Goal: Check status

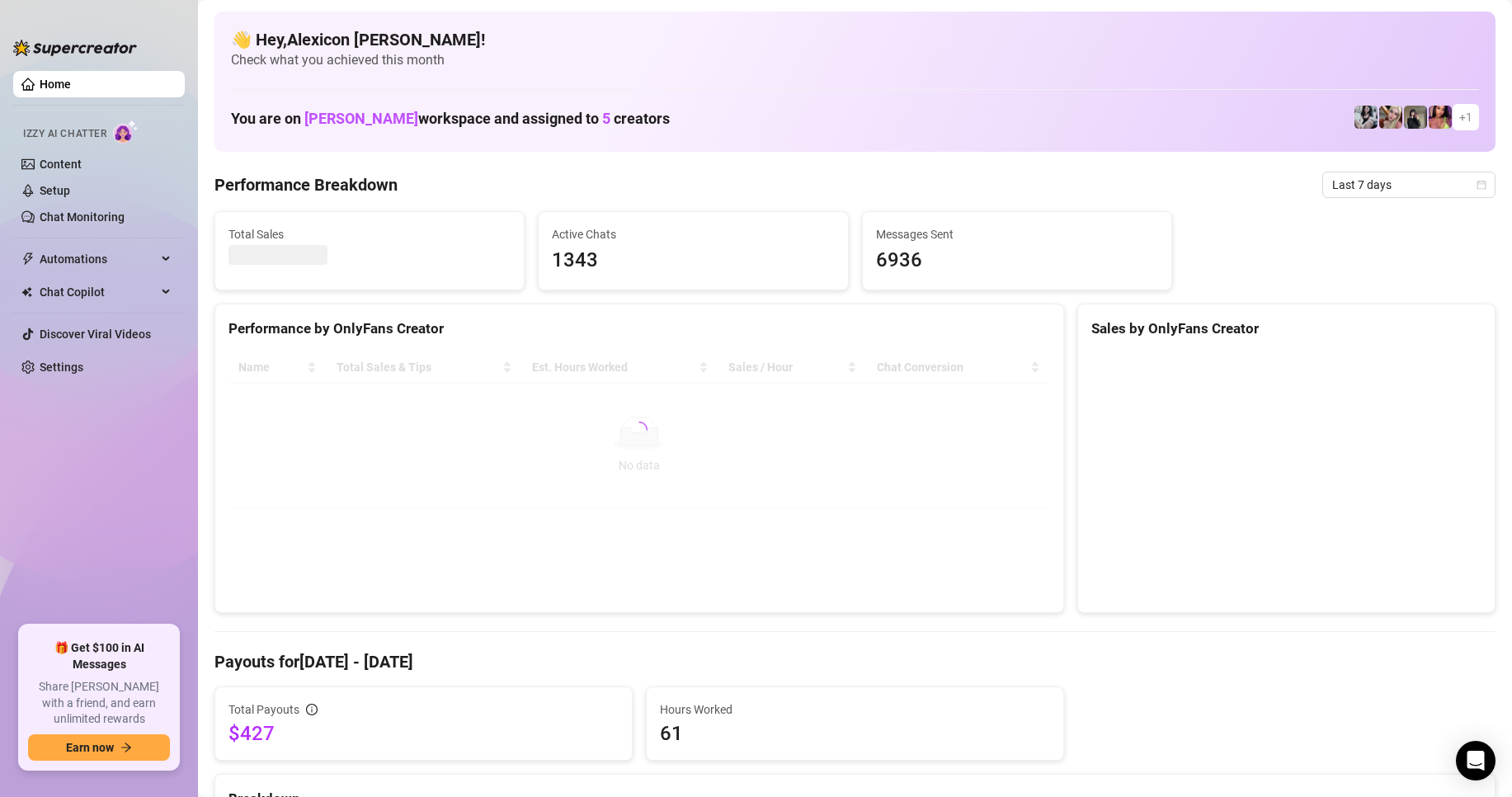
click at [1382, 198] on div "Last 7 days" at bounding box center [1408, 184] width 173 height 26
click at [1382, 189] on span "Last 7 days" at bounding box center [1408, 184] width 154 height 25
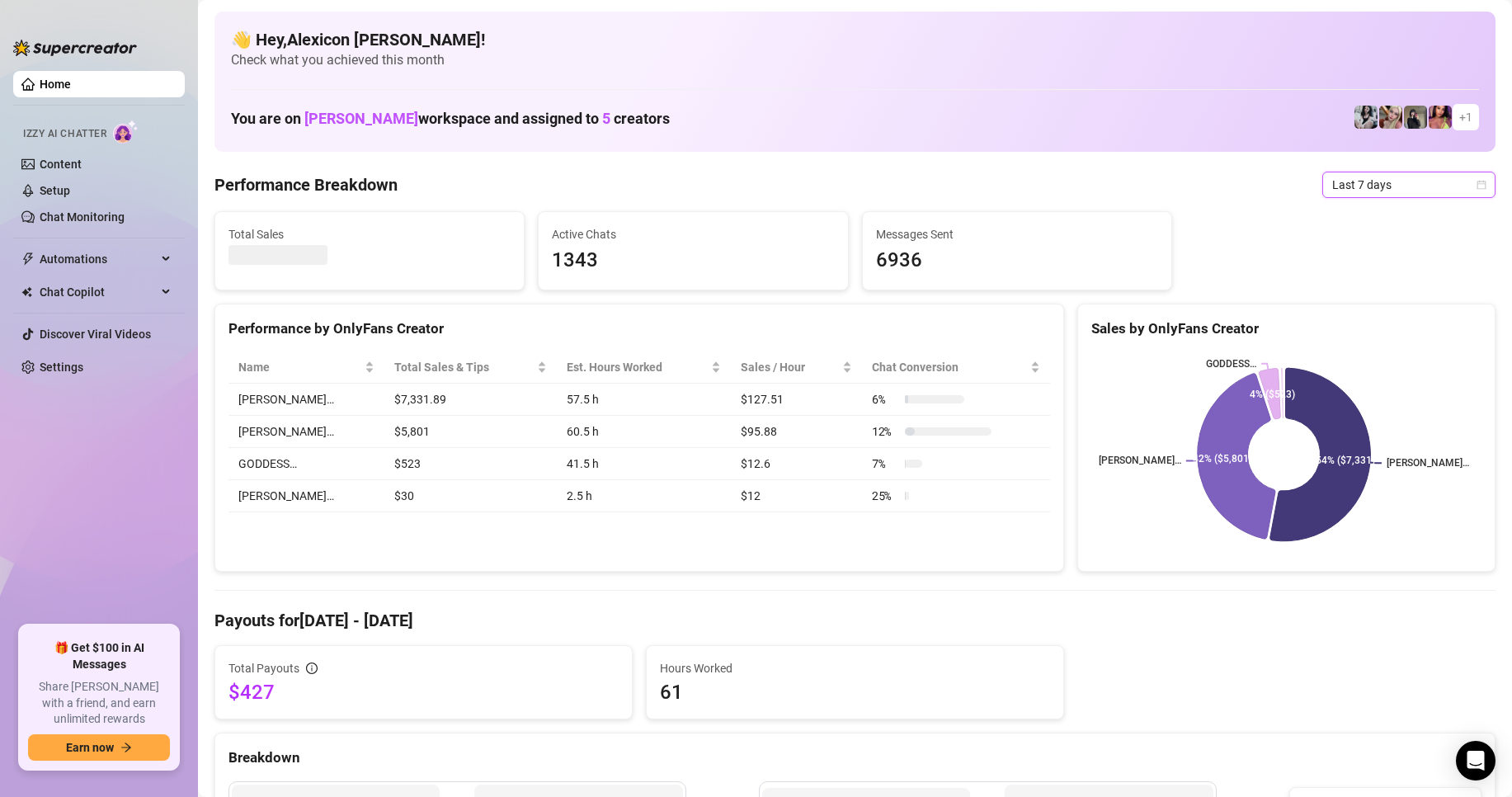
click at [1365, 184] on span "Last 7 days" at bounding box center [1408, 184] width 154 height 25
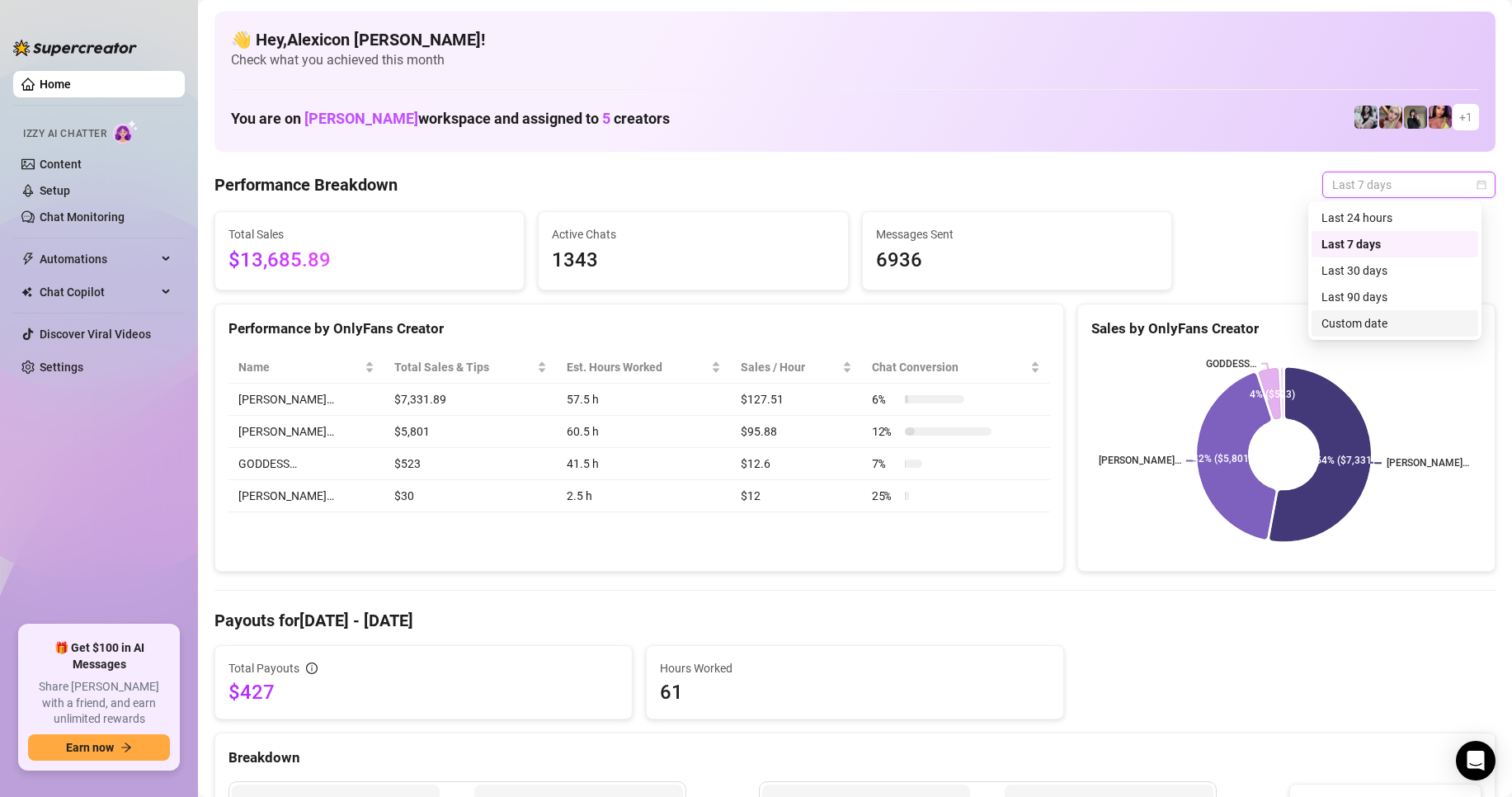
click at [1345, 312] on div "Custom date" at bounding box center [1395, 323] width 167 height 26
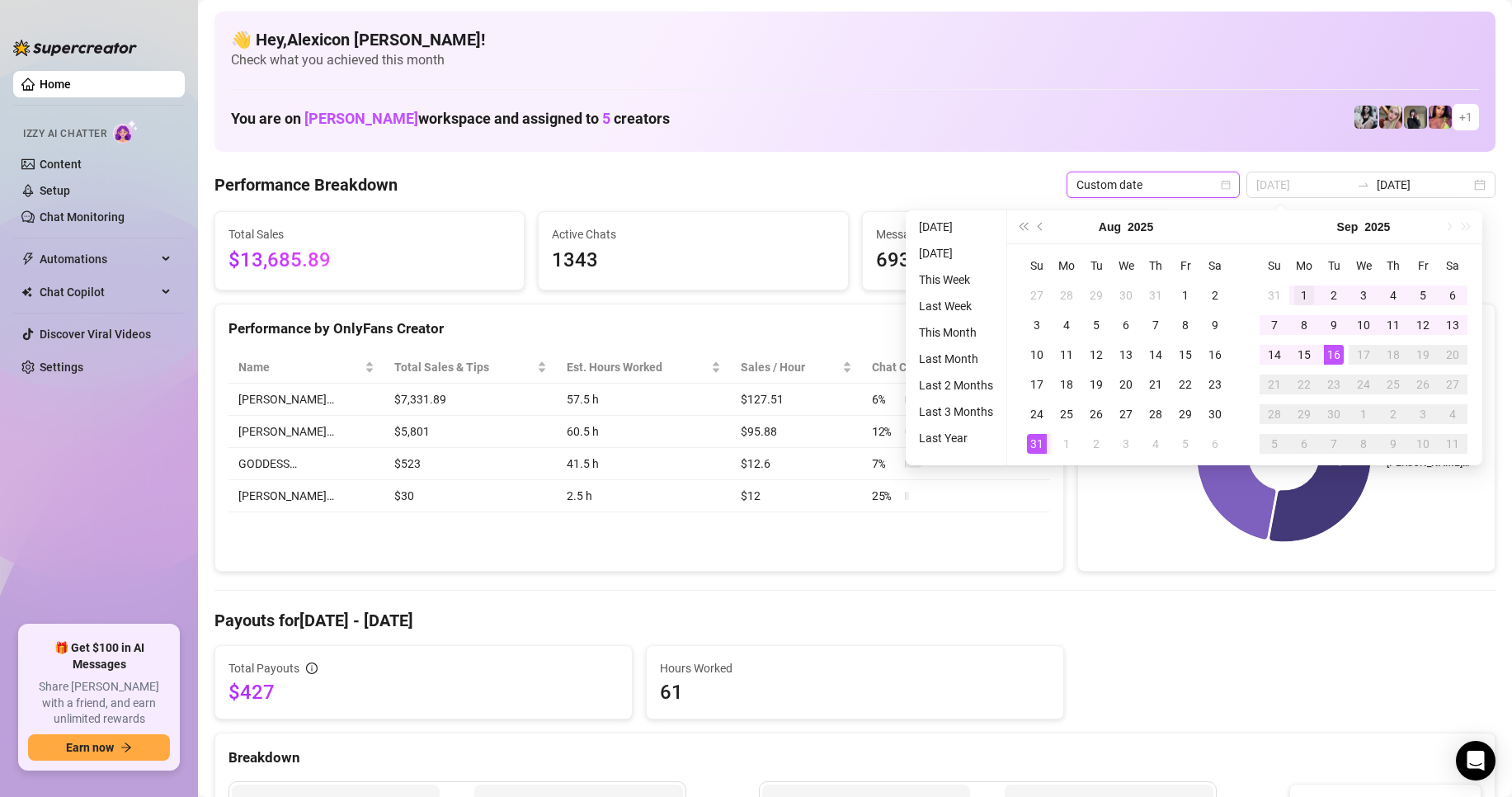
type input "[DATE]"
click at [1304, 296] on div "1" at bounding box center [1304, 296] width 20 height 20
type input "[DATE]"
click at [1337, 357] on div "16" at bounding box center [1334, 355] width 20 height 20
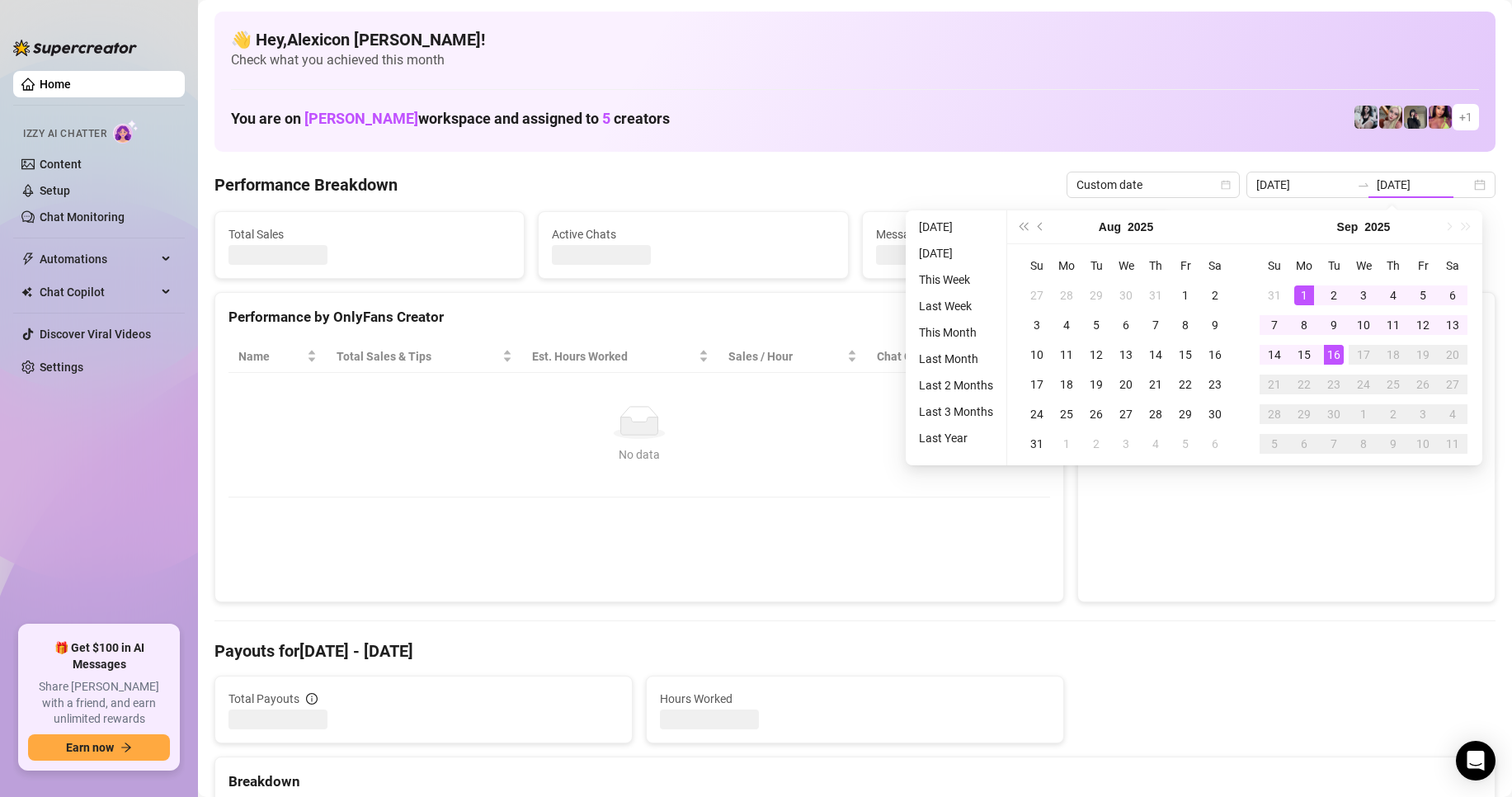
type input "[DATE]"
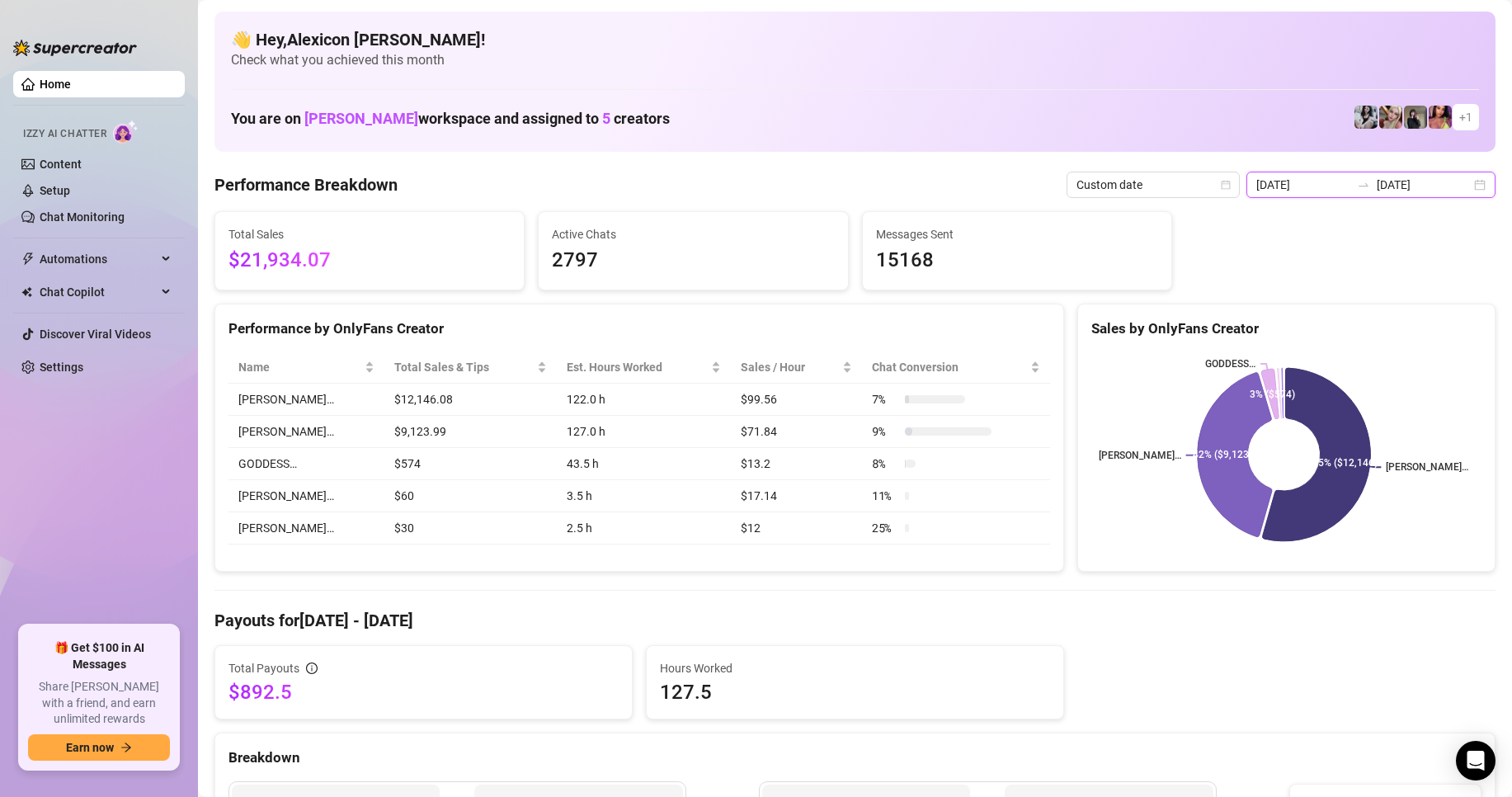
click at [1341, 179] on input "[DATE]" at bounding box center [1303, 185] width 94 height 18
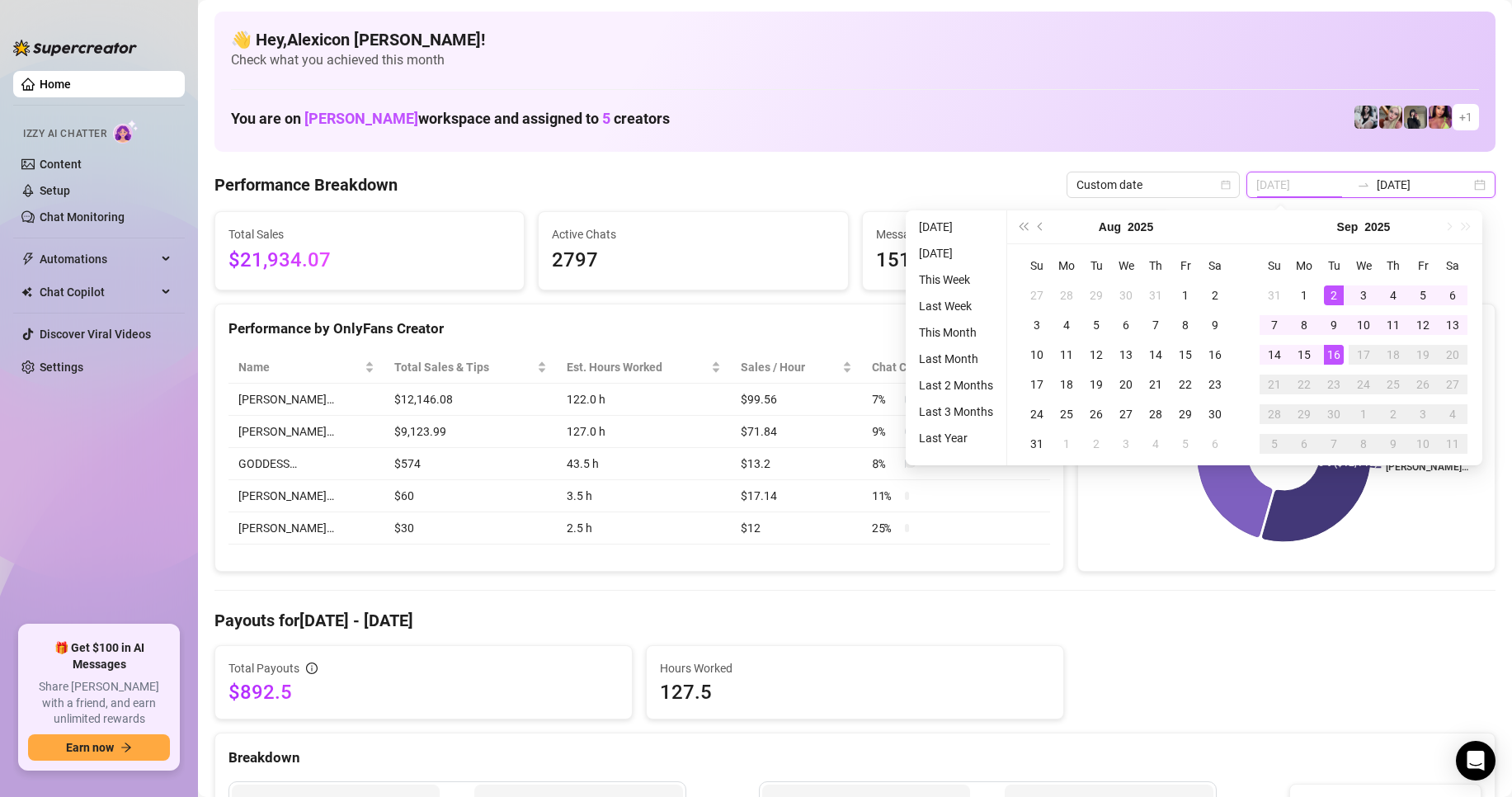
type input "[DATE]"
click at [1330, 350] on div "16" at bounding box center [1334, 355] width 20 height 20
type input "[DATE]"
click at [1301, 294] on div "1" at bounding box center [1304, 296] width 20 height 20
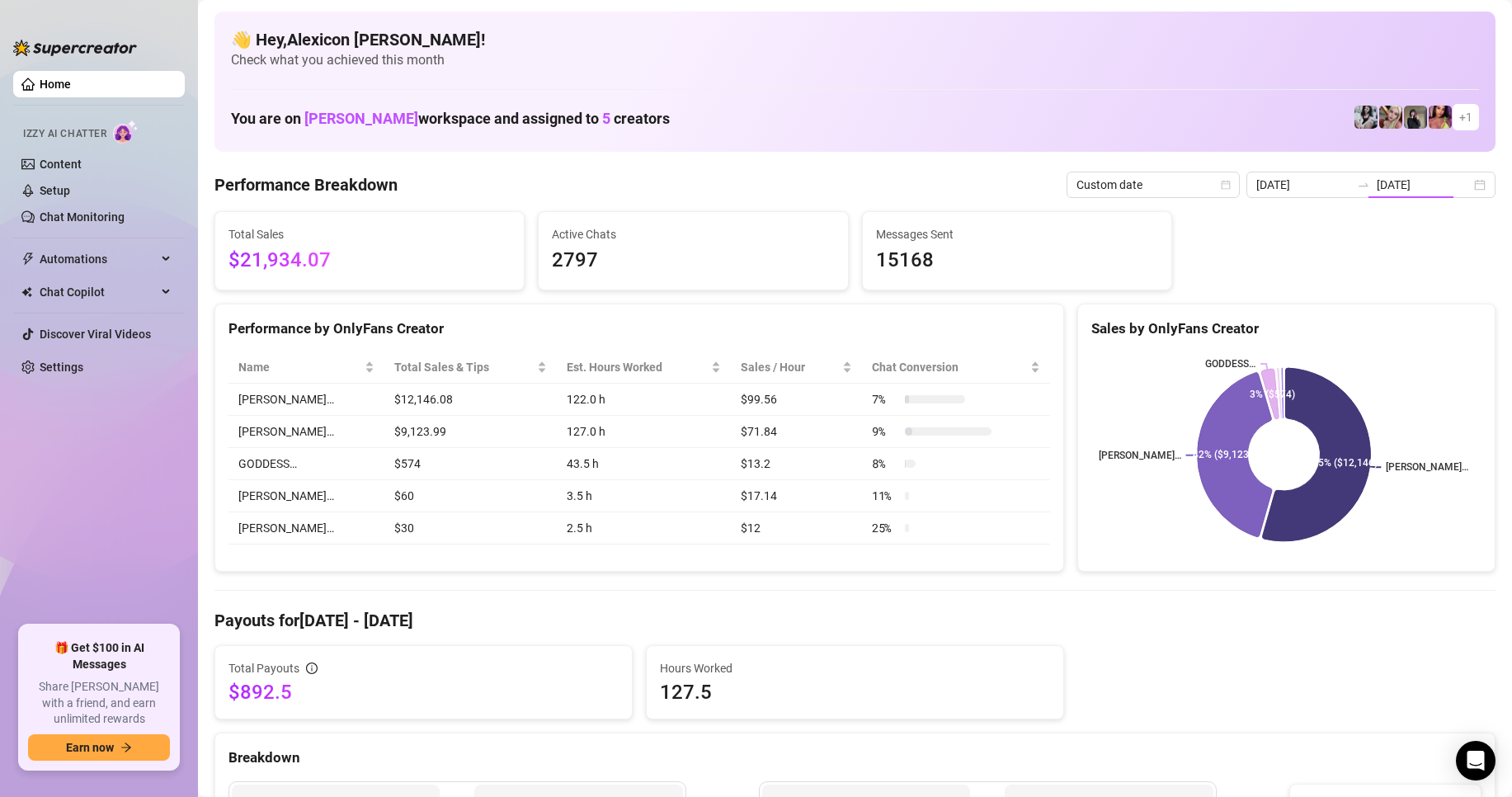
type input "[DATE]"
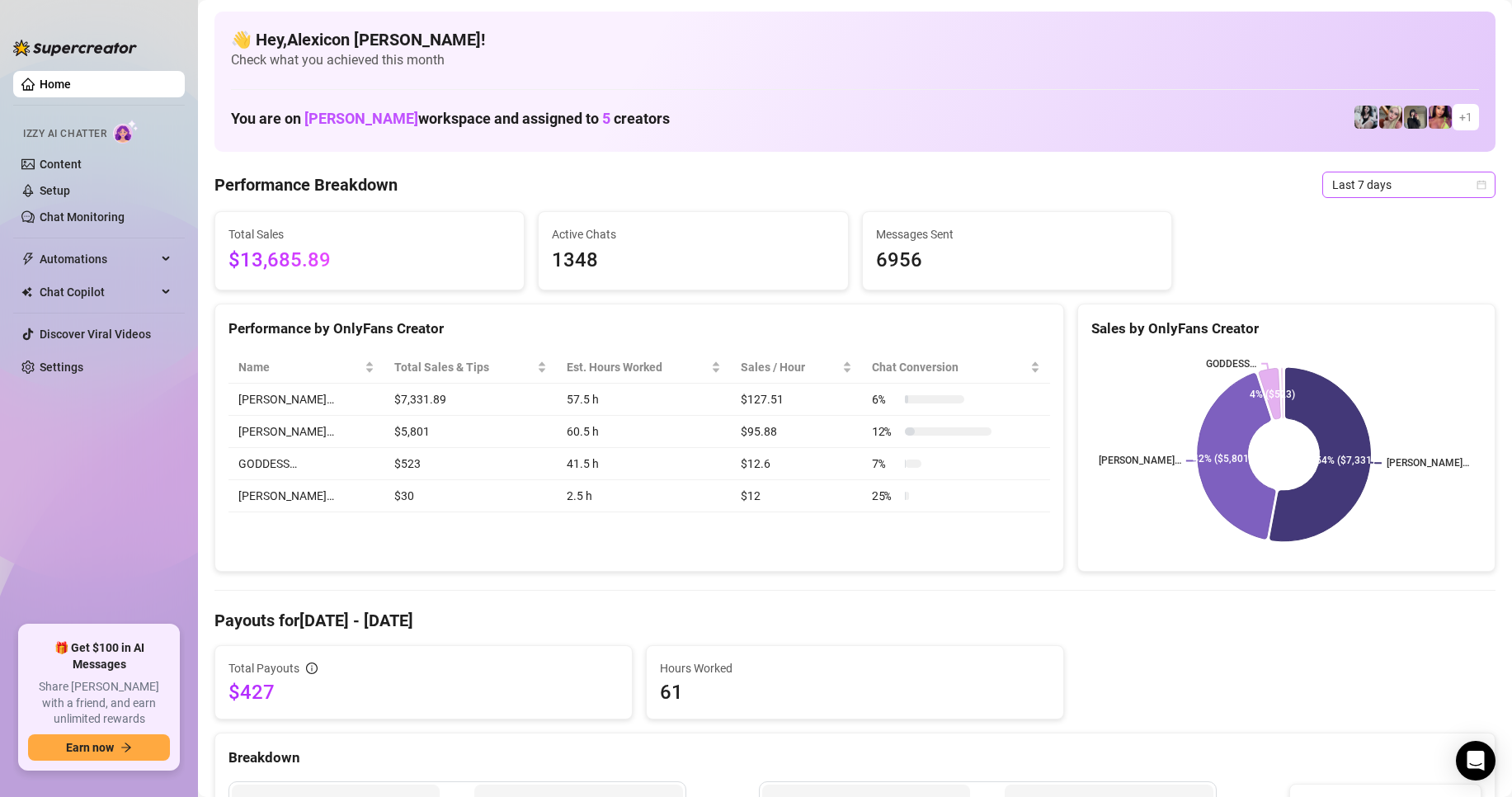
click at [1427, 197] on span "Last 7 days" at bounding box center [1408, 184] width 154 height 25
click at [1363, 332] on div "Custom date" at bounding box center [1395, 323] width 147 height 18
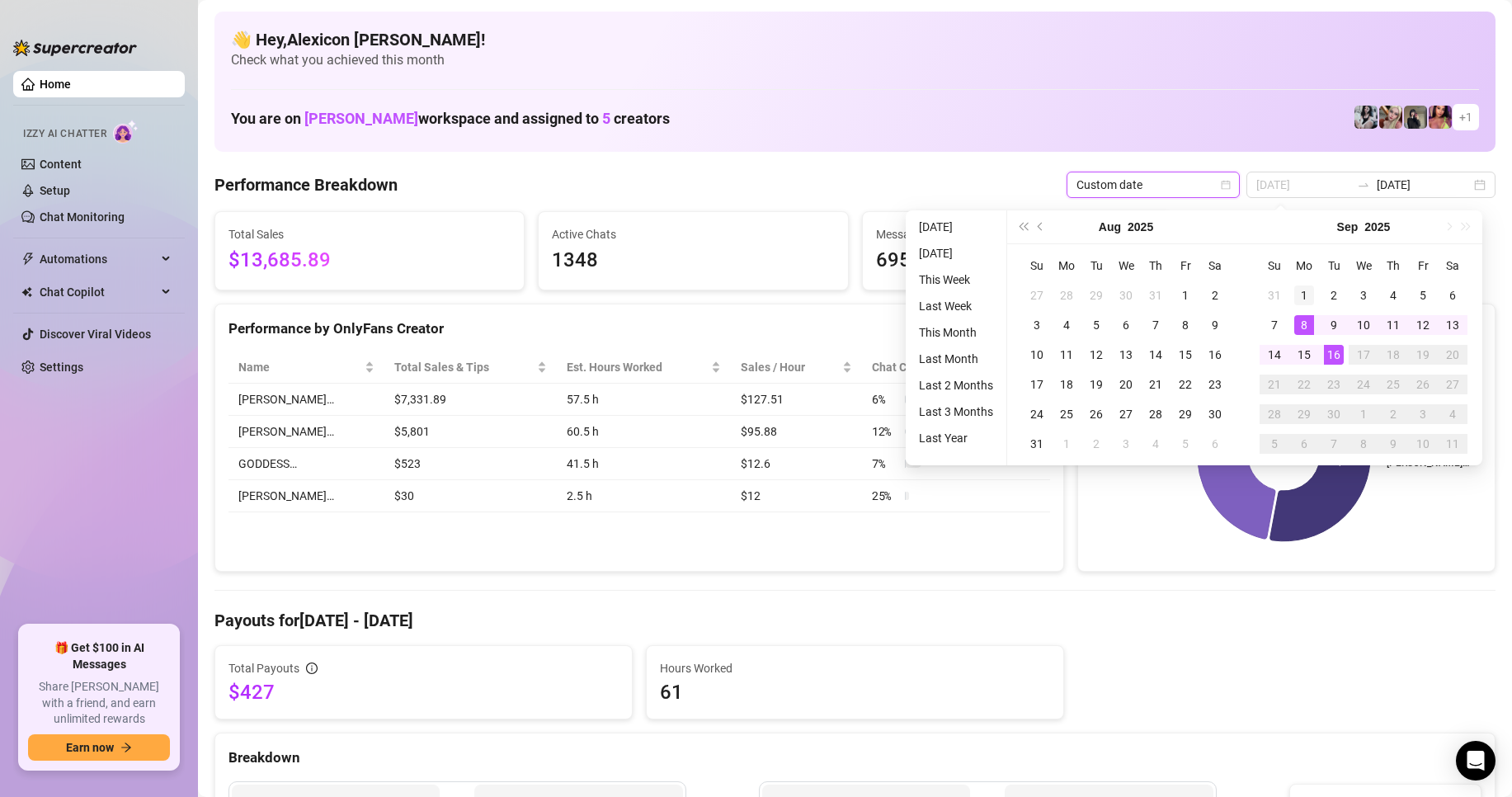
type input "[DATE]"
click at [1295, 294] on div "1" at bounding box center [1304, 296] width 20 height 20
type input "[DATE]"
click at [1331, 353] on div "16" at bounding box center [1334, 355] width 20 height 20
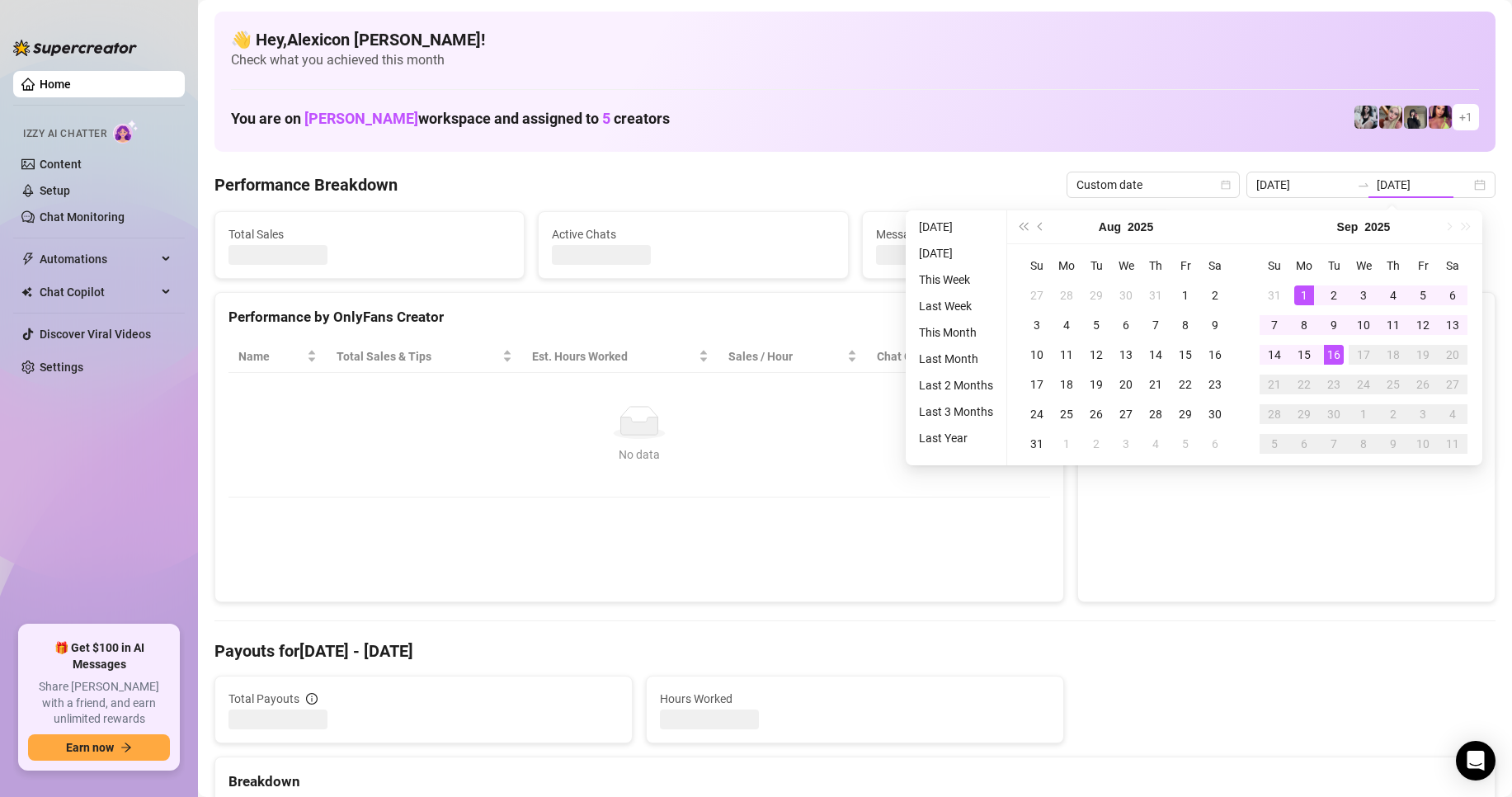
type input "[DATE]"
